Goal: Entertainment & Leisure: Browse casually

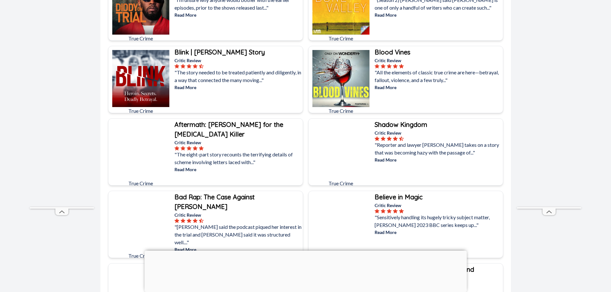
scroll to position [353, 0]
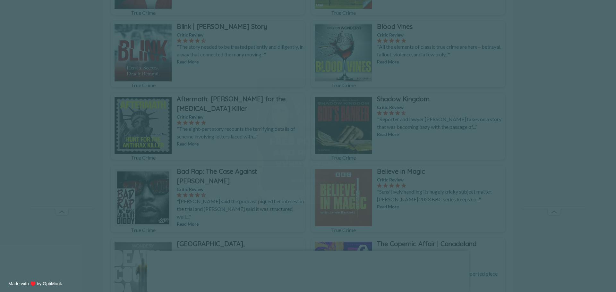
click at [350, 87] on span "X" at bounding box center [352, 85] width 4 height 6
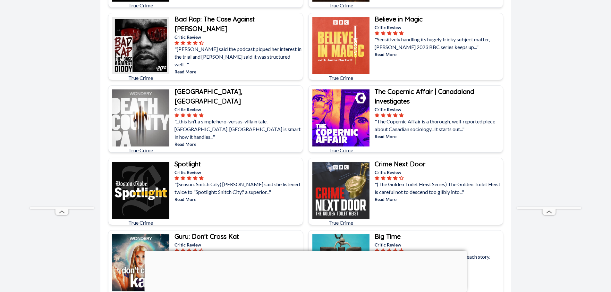
scroll to position [513, 0]
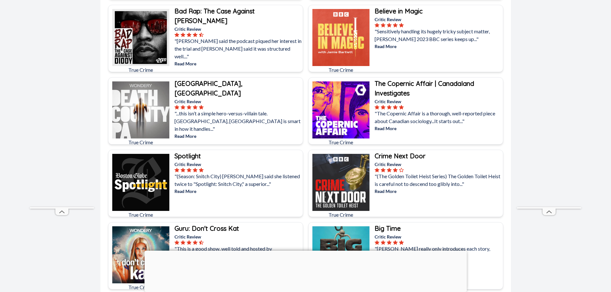
click at [246, 110] on p ""...this isn’t a simple hero-versus-villain tale. [GEOGRAPHIC_DATA], [GEOGRAPHI…" at bounding box center [237, 121] width 127 height 23
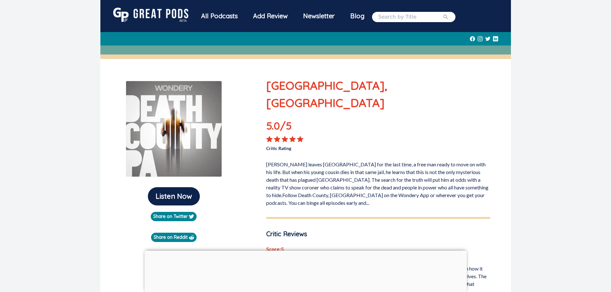
click at [155, 15] on img at bounding box center [150, 15] width 75 height 14
